Goal: Check status: Check status

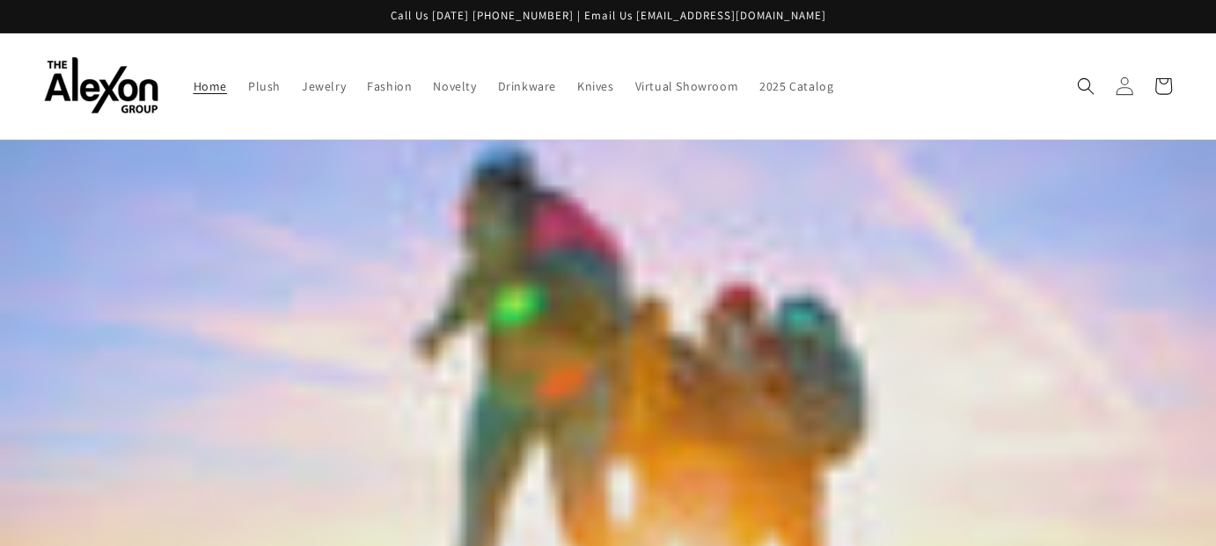
click at [1115, 95] on icon at bounding box center [1124, 86] width 18 height 18
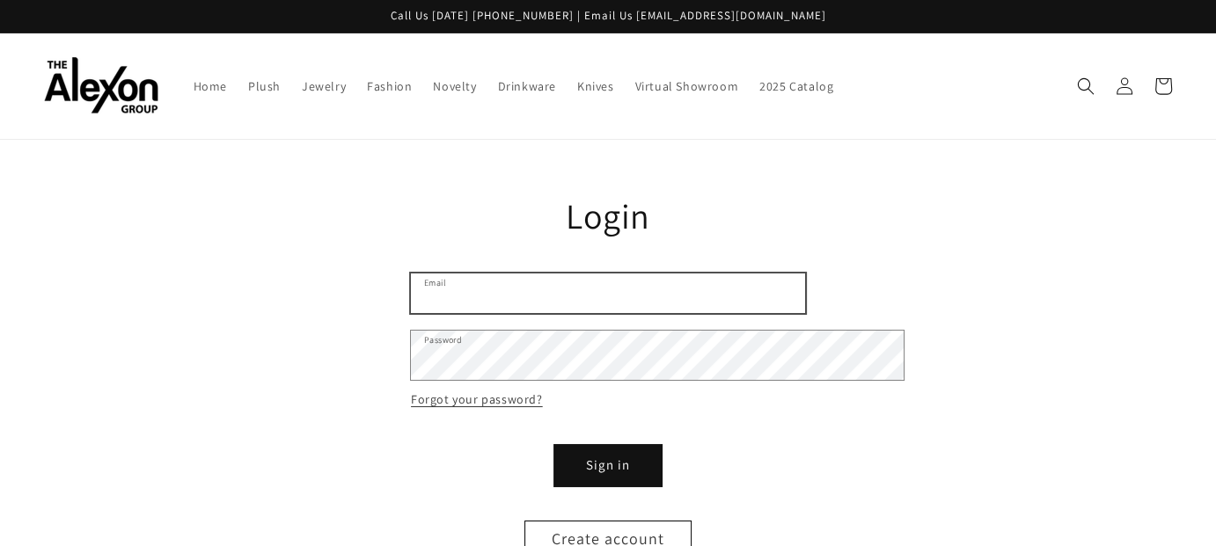
type input "**********"
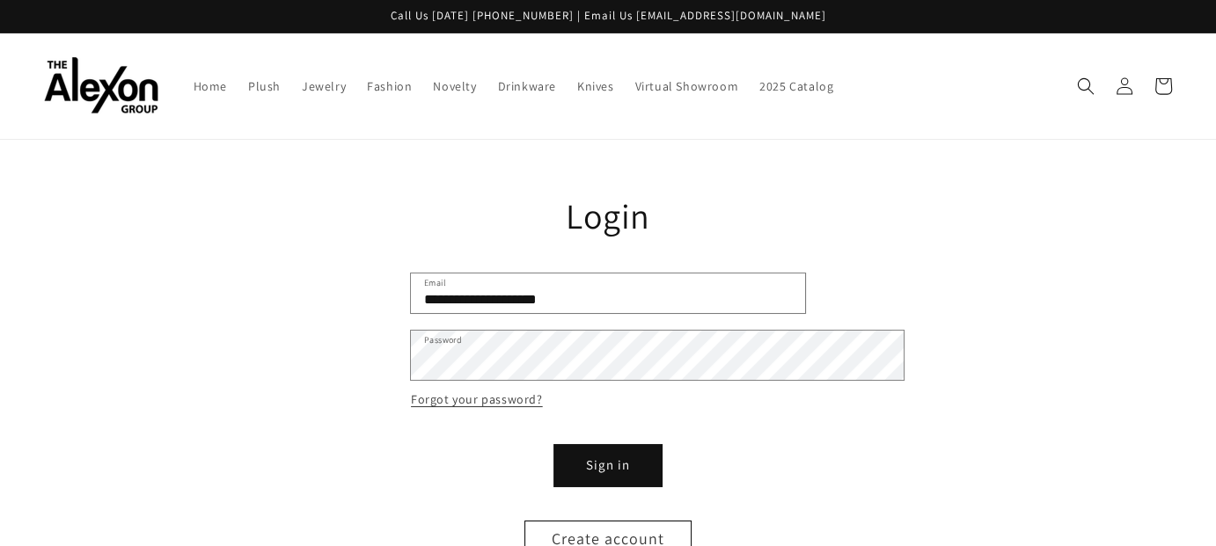
click at [661, 486] on button "Sign in" at bounding box center [608, 466] width 106 height 40
click at [631, 486] on button "Sign in" at bounding box center [608, 466] width 106 height 40
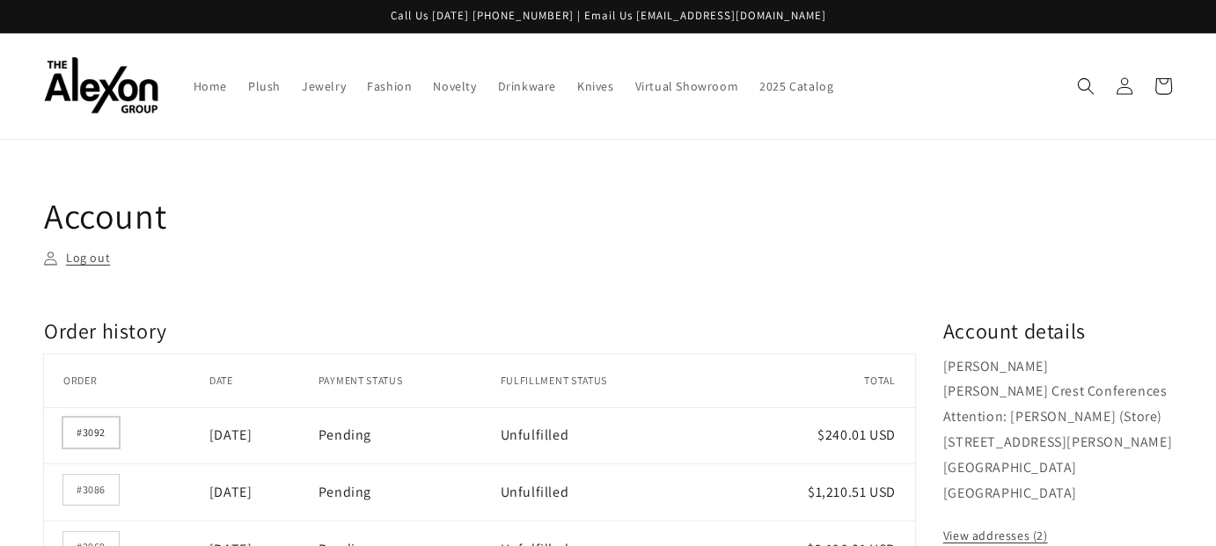
click at [117, 448] on link "#3092" at bounding box center [90, 433] width 55 height 30
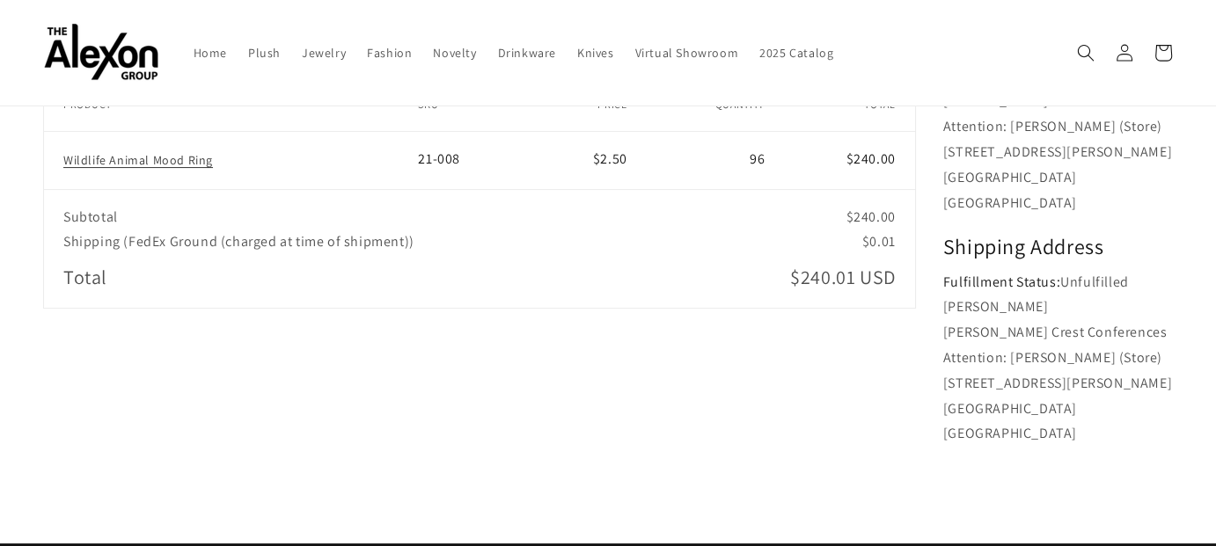
scroll to position [264, 0]
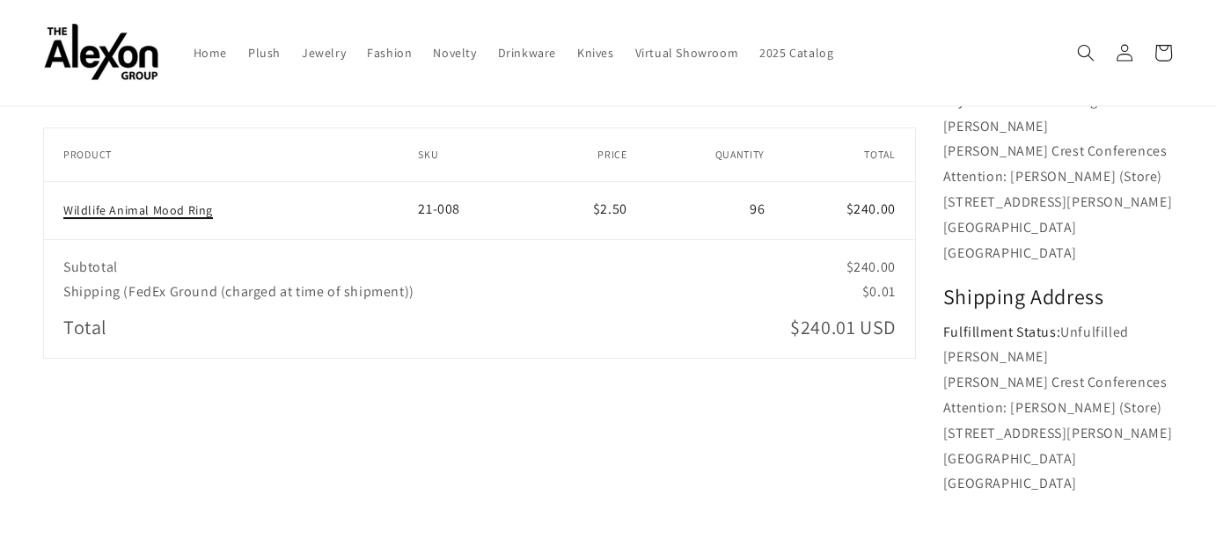
click at [213, 218] on link "Wildlife Animal Mood Ring" at bounding box center [138, 210] width 150 height 16
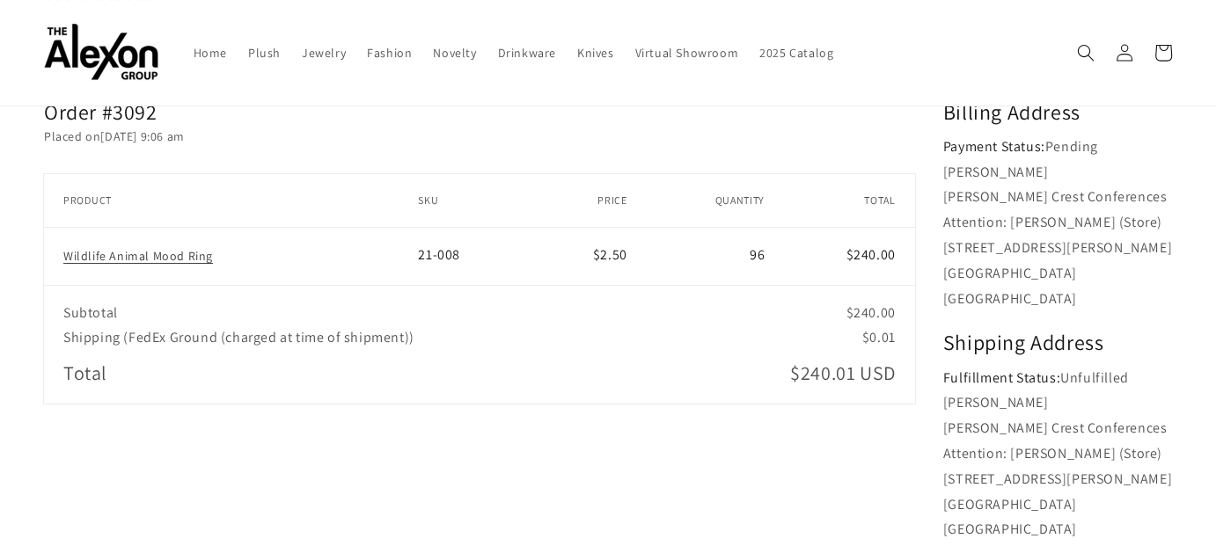
scroll to position [177, 0]
